Goal: Task Accomplishment & Management: Use online tool/utility

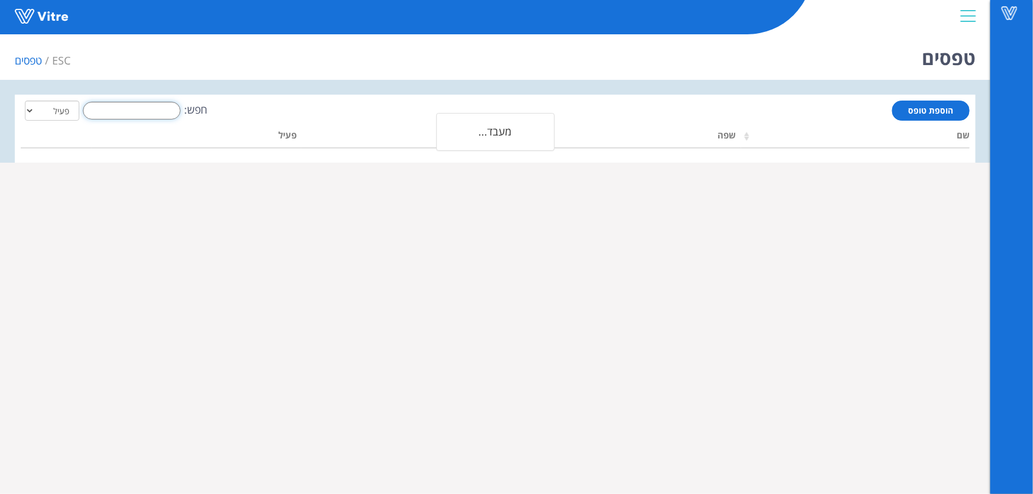
click at [114, 107] on input "חפש:" at bounding box center [132, 111] width 98 height 18
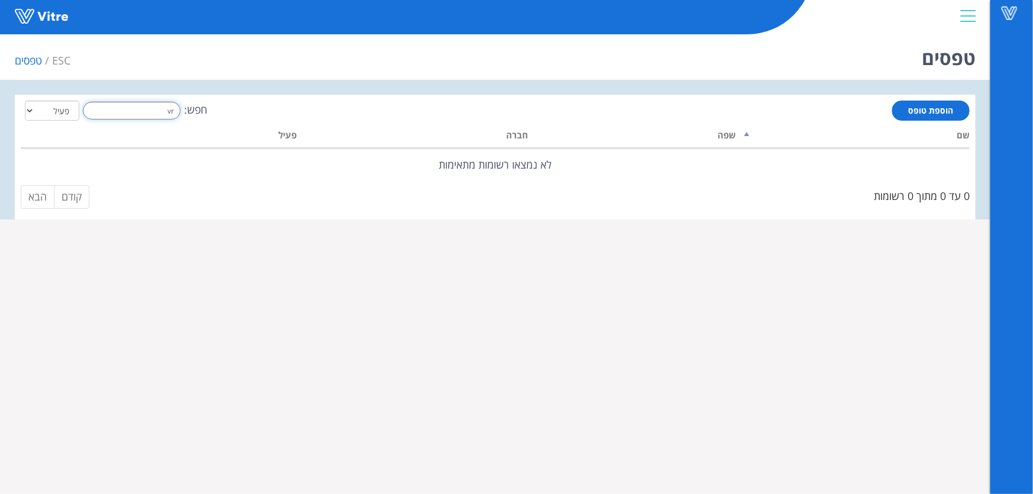
type input "v"
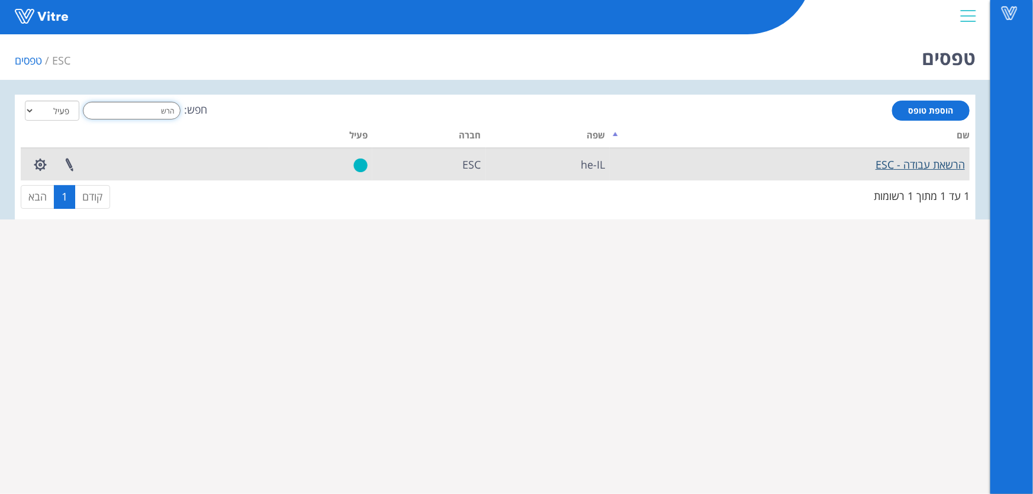
type input "הרש"
click at [894, 169] on link "הרשאת עבודה - ESC" at bounding box center [919, 164] width 89 height 14
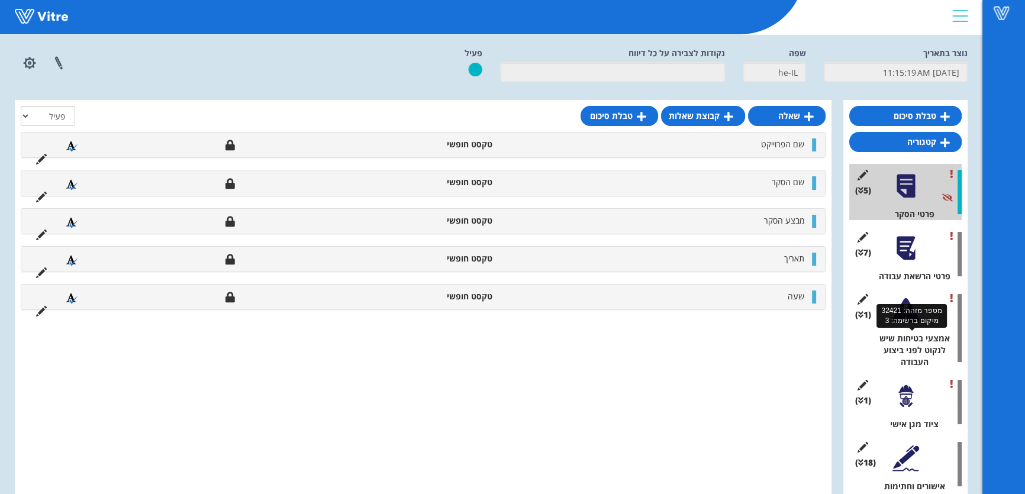
scroll to position [71, 0]
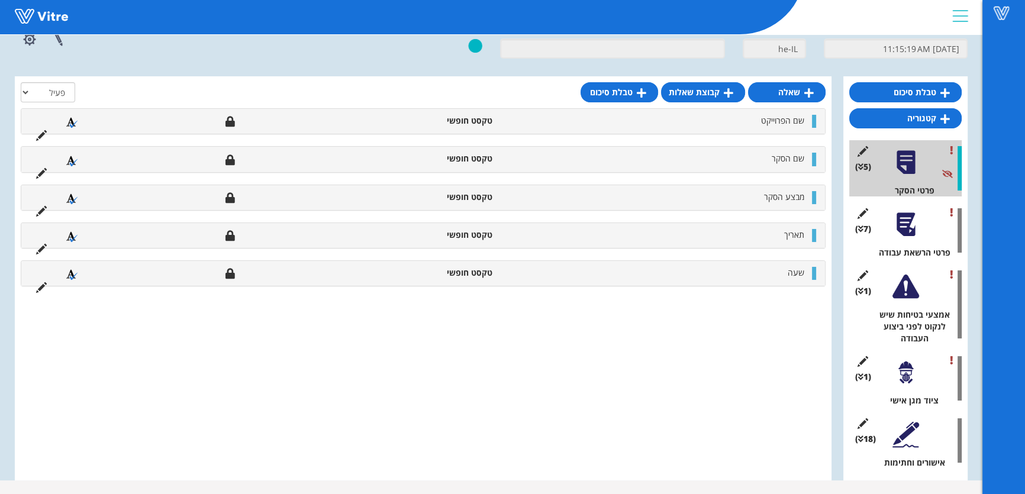
click at [896, 443] on div at bounding box center [905, 434] width 27 height 27
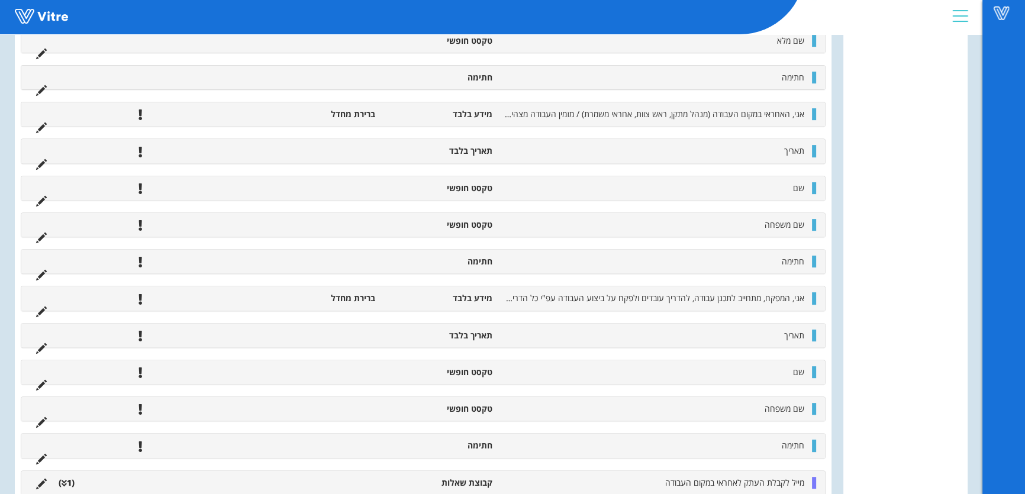
scroll to position [631, 0]
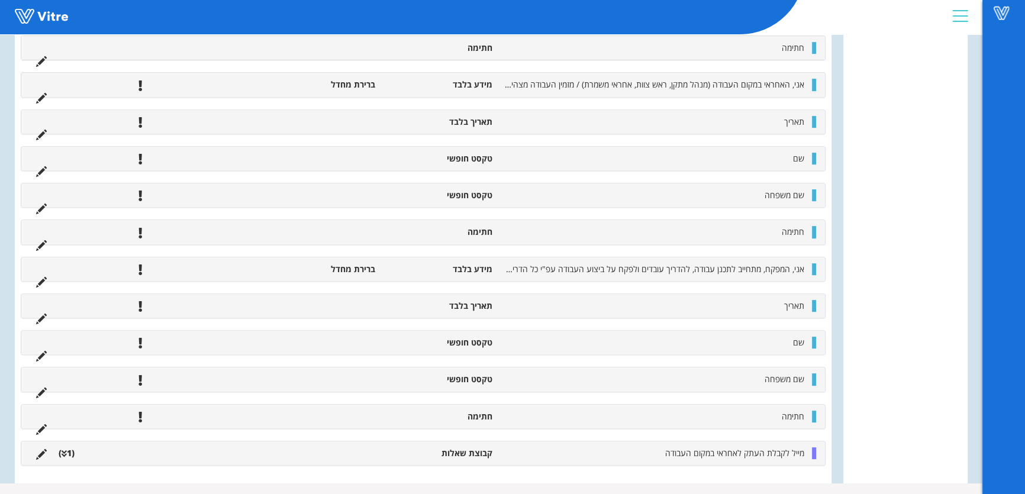
click at [38, 450] on icon at bounding box center [41, 454] width 11 height 11
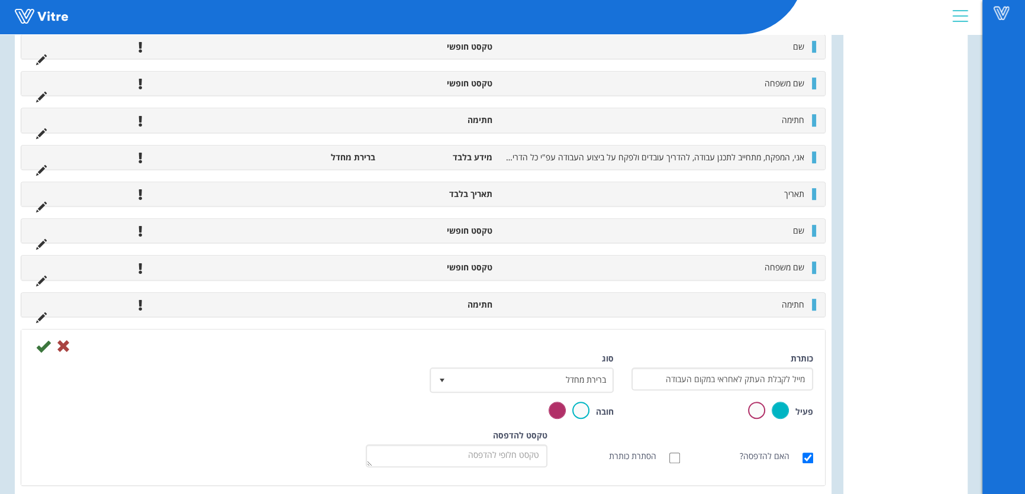
scroll to position [763, 0]
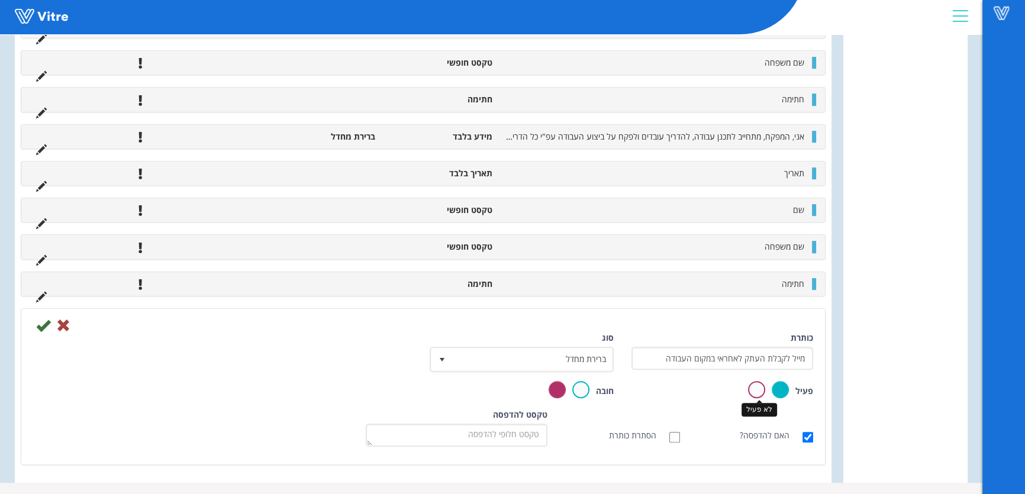
click at [762, 383] on label at bounding box center [756, 389] width 17 height 17
click at [0, 0] on input "radio" at bounding box center [0, 0] width 0 height 0
click at [47, 318] on icon at bounding box center [43, 325] width 14 height 14
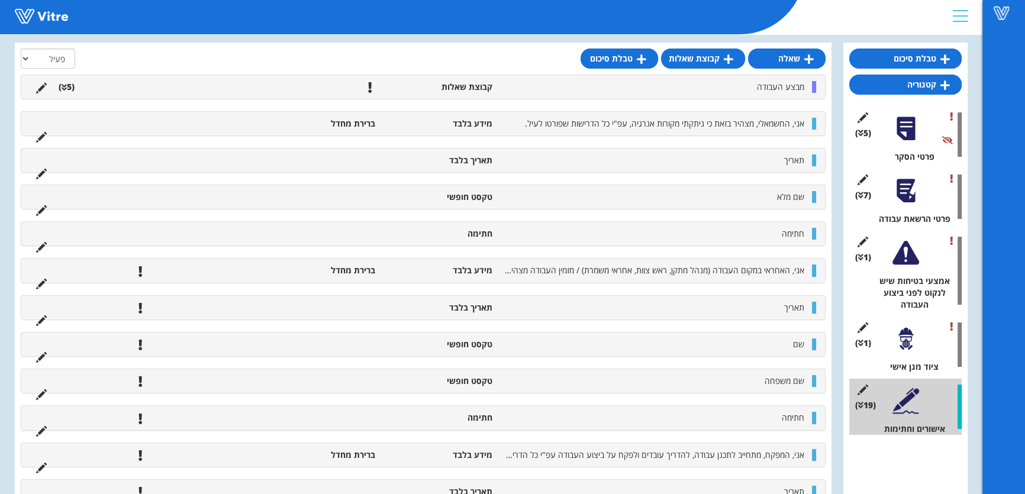
scroll to position [0, 0]
